Goal: Navigation & Orientation: Find specific page/section

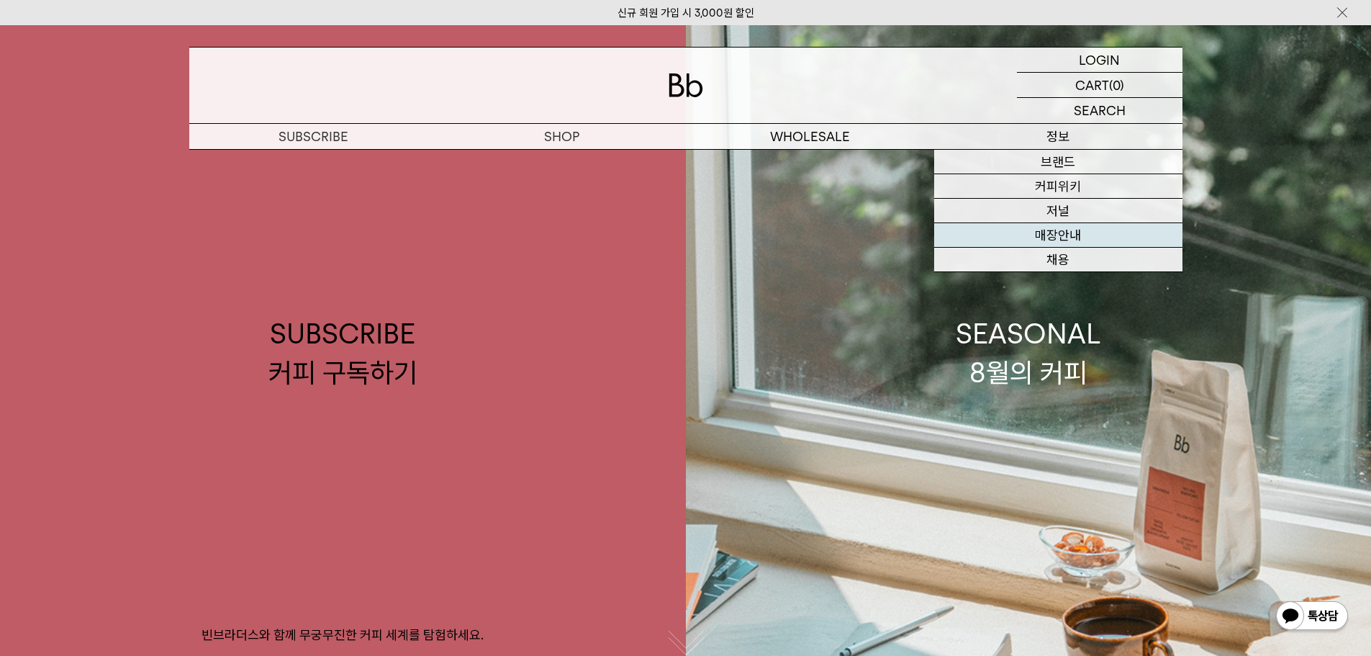
click at [1082, 232] on link "매장안내" at bounding box center [1058, 235] width 248 height 24
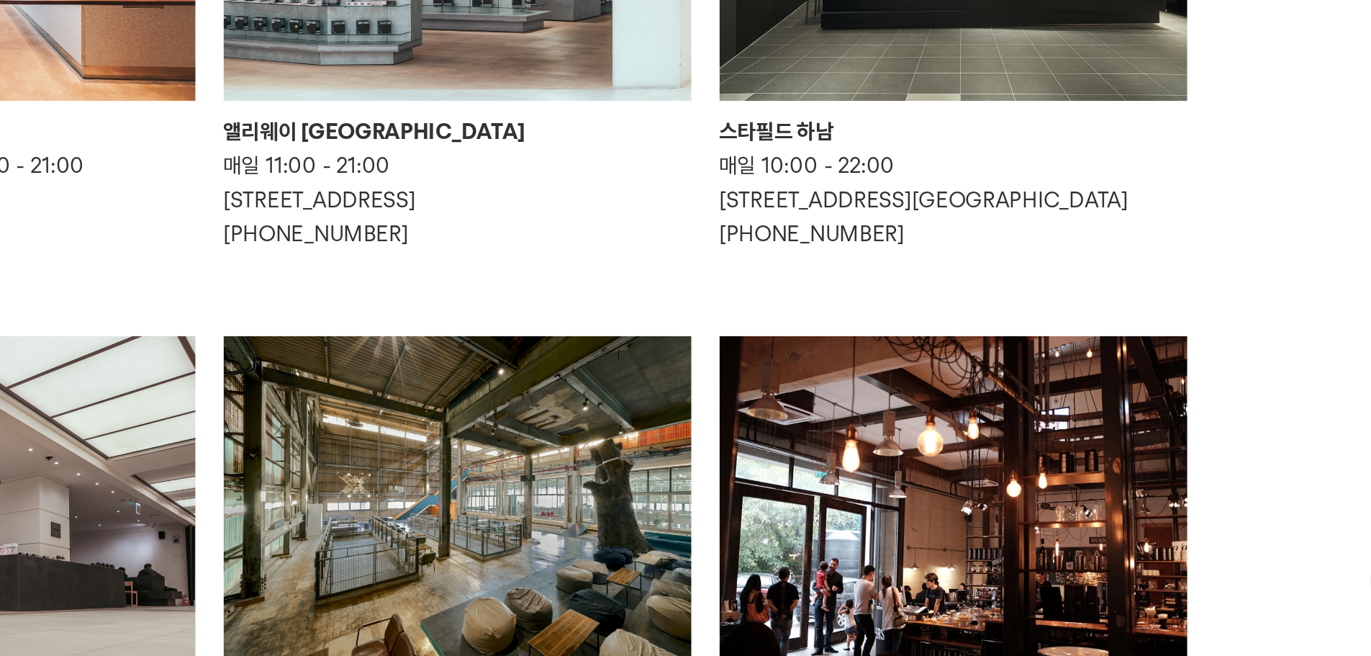
scroll to position [364, 0]
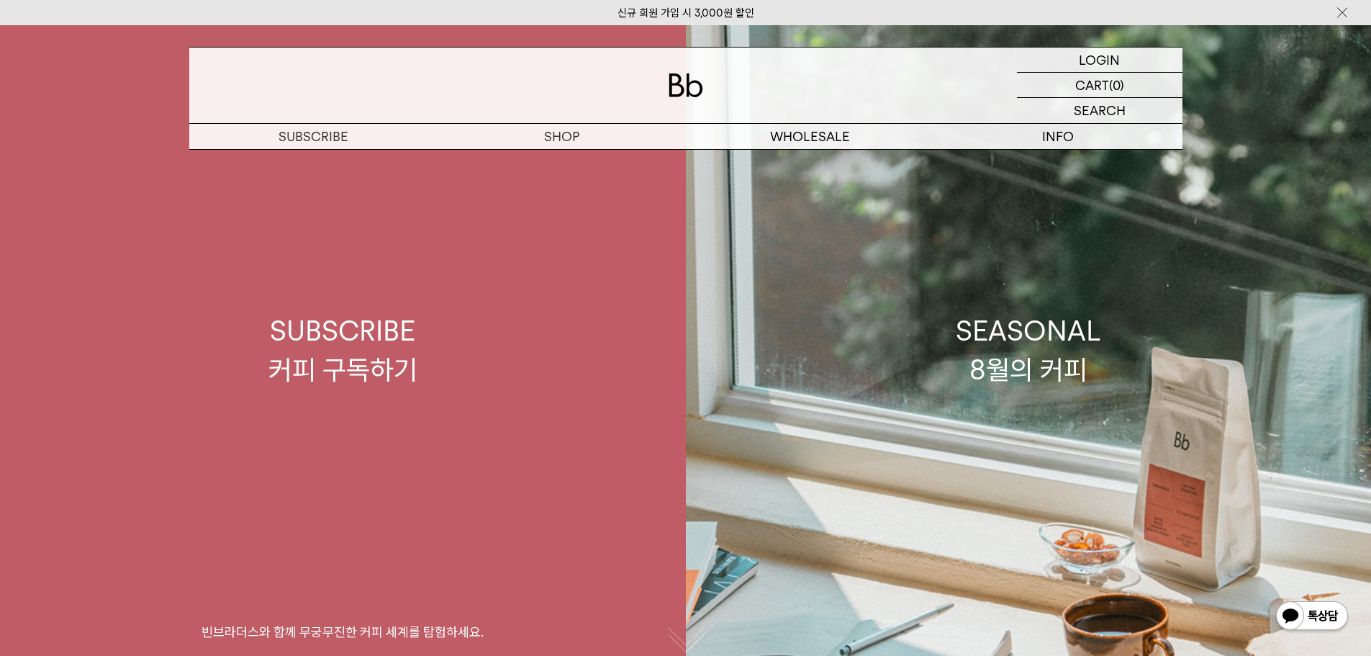
scroll to position [432, 0]
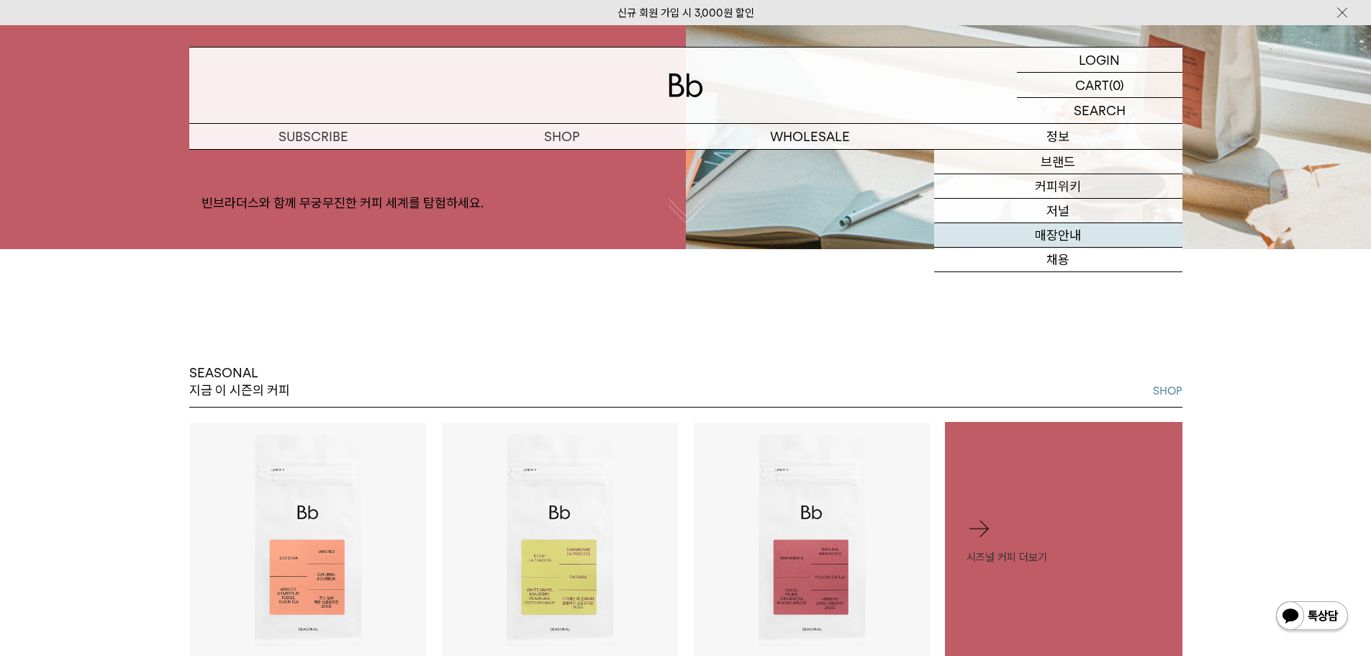
click at [1083, 240] on link "매장안내" at bounding box center [1058, 235] width 248 height 24
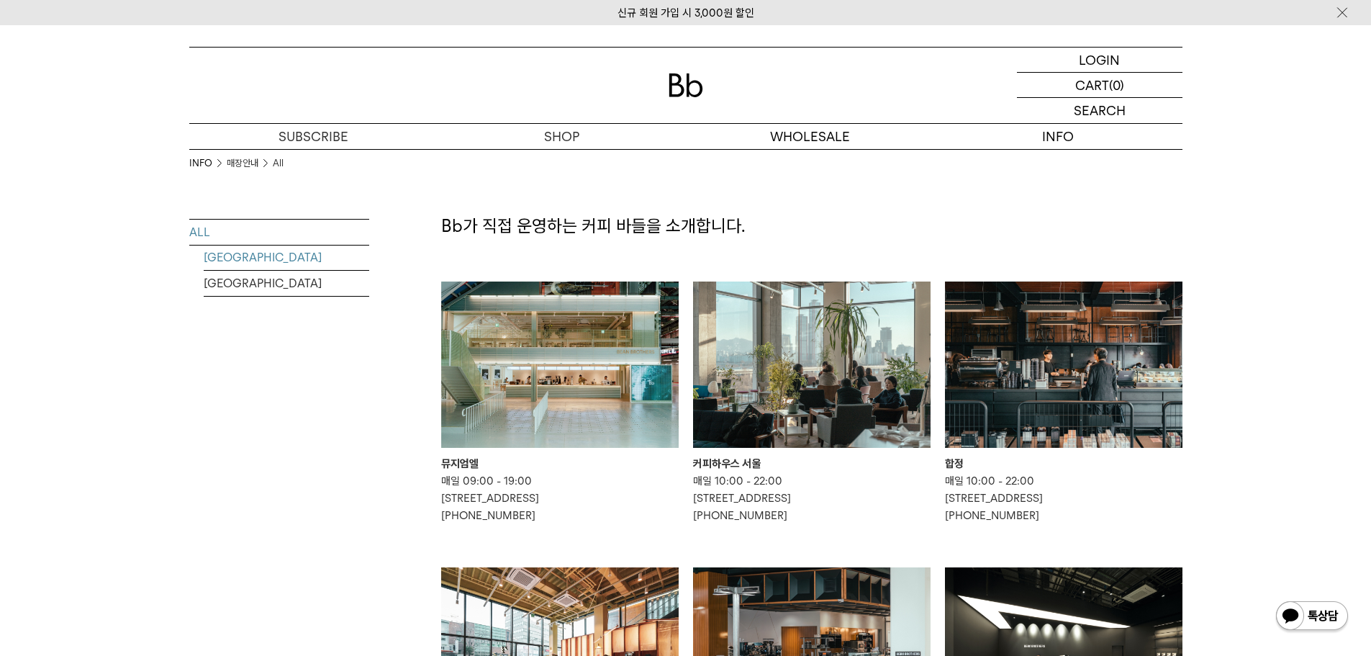
click at [311, 258] on link "[GEOGRAPHIC_DATA]" at bounding box center [287, 257] width 166 height 25
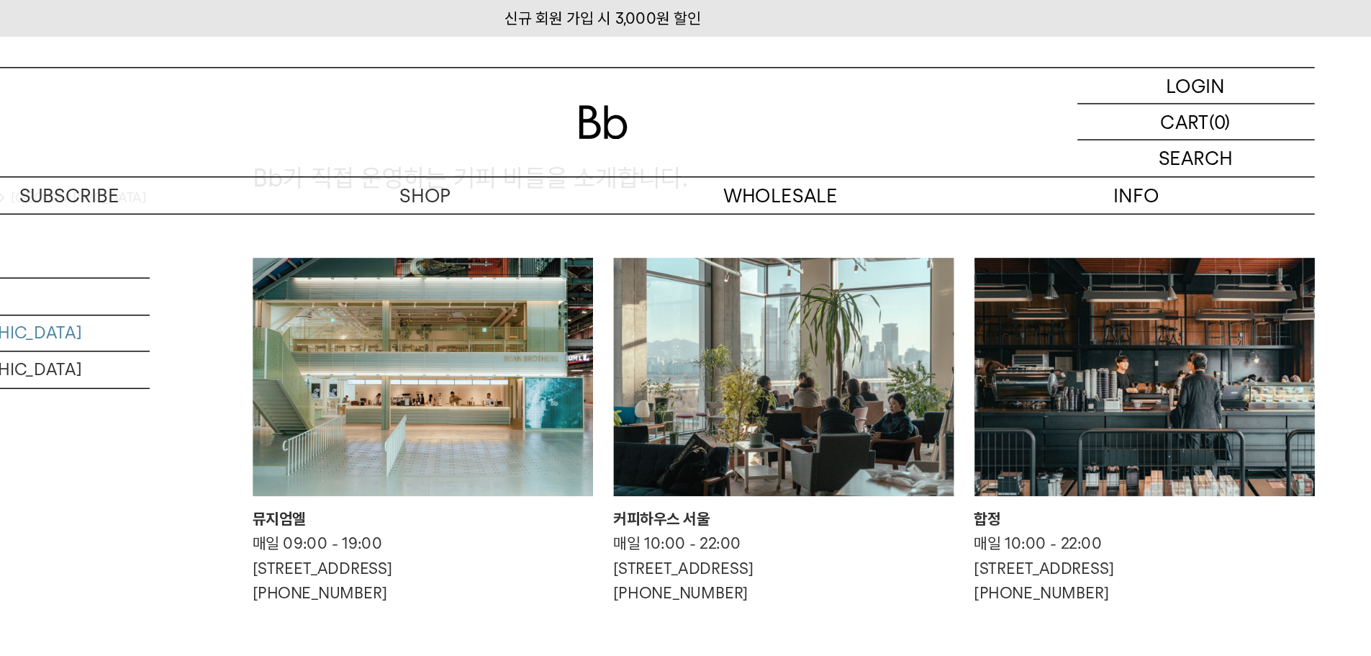
scroll to position [100, 0]
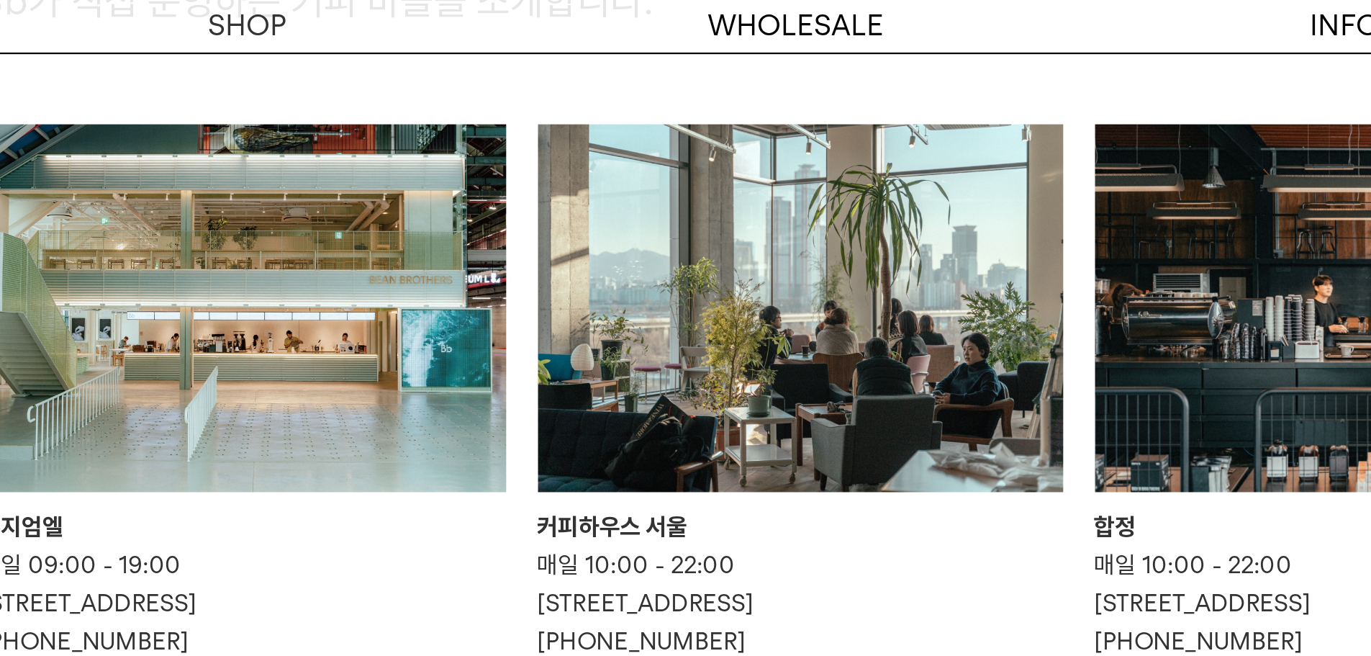
click at [803, 284] on img at bounding box center [812, 264] width 238 height 166
